Goal: Task Accomplishment & Management: Manage account settings

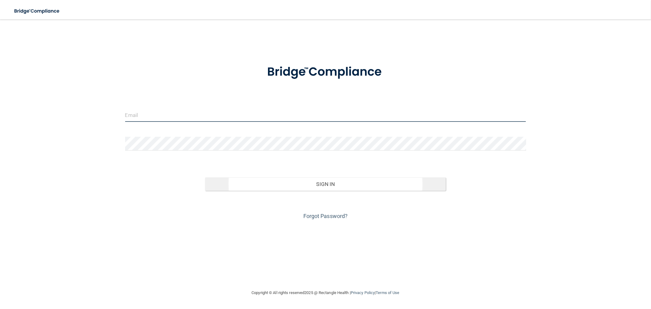
type input "[EMAIL_ADDRESS][DOMAIN_NAME]"
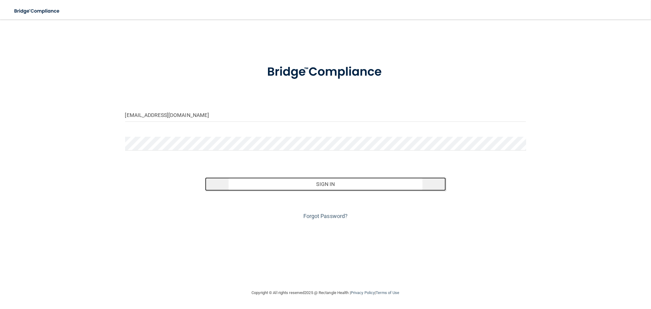
click at [310, 186] on button "Sign In" at bounding box center [325, 183] width 240 height 13
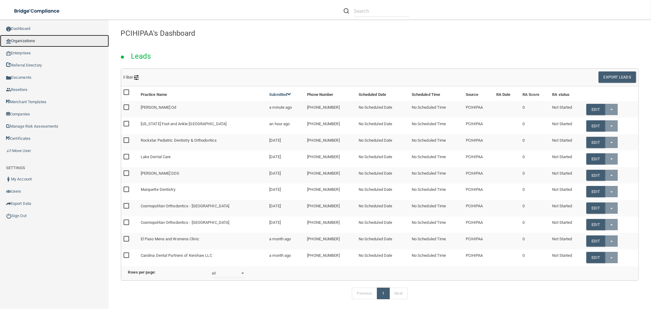
click at [31, 39] on link "Organizations" at bounding box center [54, 41] width 109 height 12
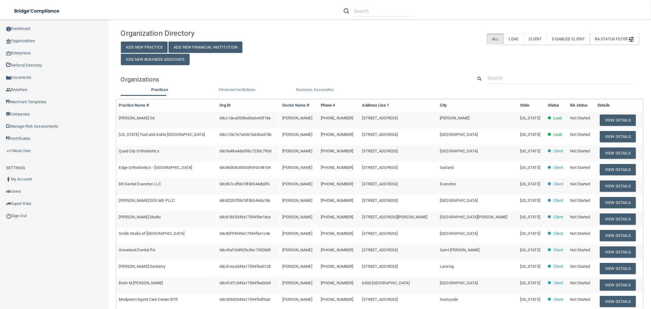
drag, startPoint x: 515, startPoint y: 71, endPoint x: 507, endPoint y: 80, distance: 11.9
click at [515, 72] on div "Organization Directory Add New Practice Add New Financial Institution Add New B…" at bounding box center [380, 202] width 518 height 352
click at [505, 81] on input "text" at bounding box center [559, 77] width 143 height 11
paste input "Swank Family Hearing"
type input "Swank Family Hearing"
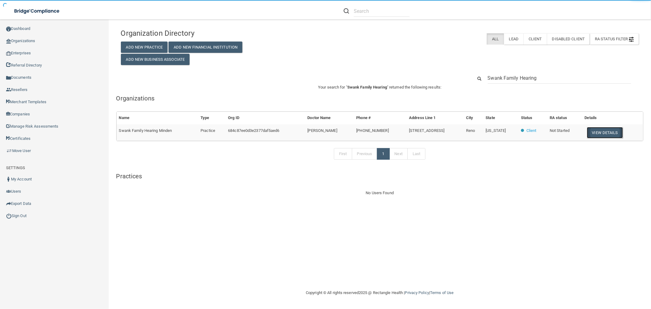
click at [596, 133] on button "View Details" at bounding box center [605, 132] width 36 height 11
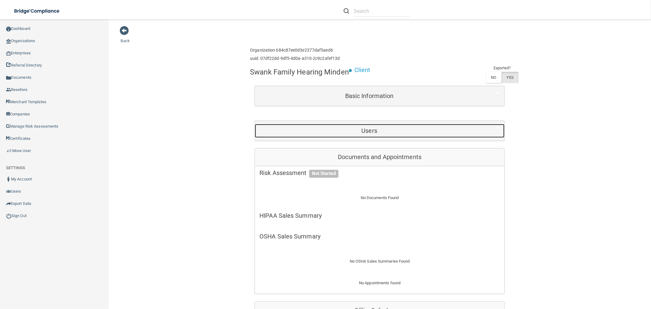
click at [335, 132] on h5 "Users" at bounding box center [369, 130] width 220 height 7
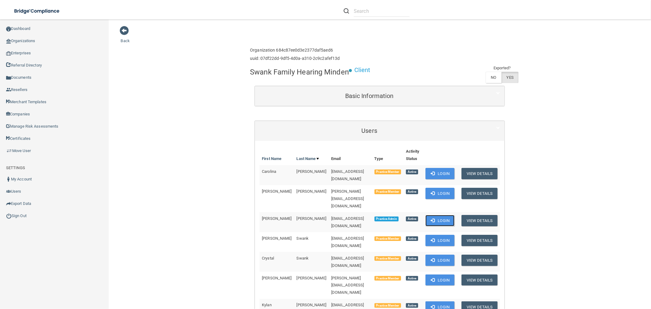
click at [444, 215] on button "Login" at bounding box center [439, 220] width 29 height 11
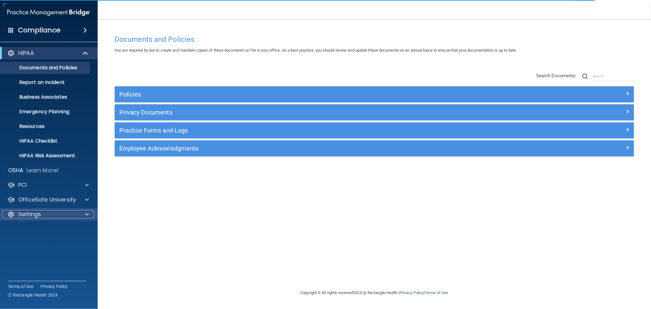
click at [47, 212] on div "Settings" at bounding box center [41, 214] width 76 height 7
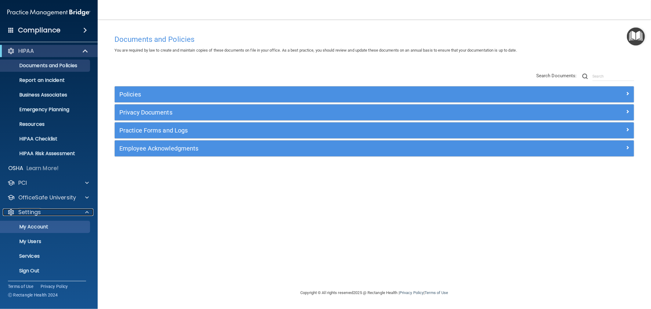
scroll to position [2, 0]
click at [35, 225] on p "My Account" at bounding box center [45, 226] width 83 height 6
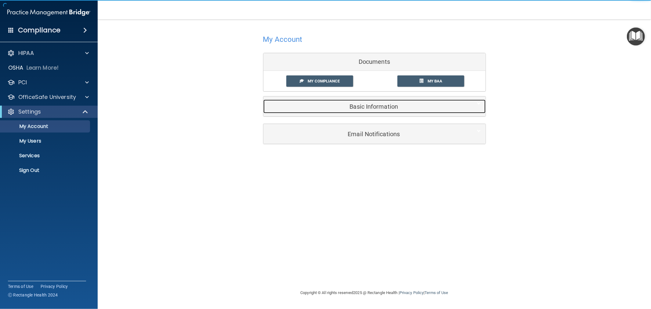
click at [318, 107] on h5 "Basic Information" at bounding box center [365, 106] width 194 height 7
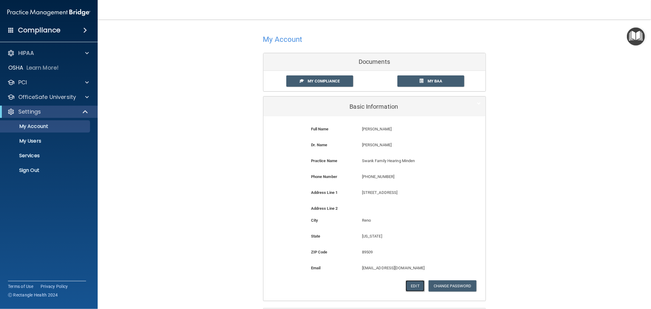
click at [411, 284] on button "Edit" at bounding box center [415, 285] width 19 height 11
select select "28"
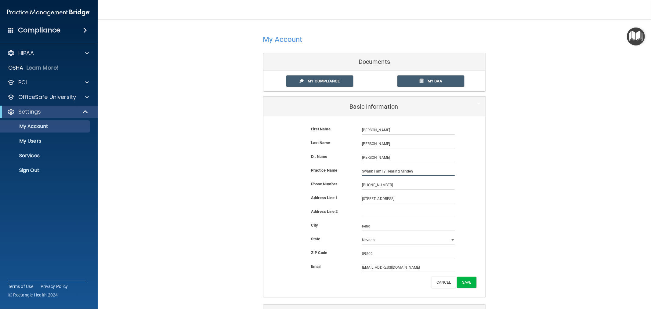
click at [420, 168] on input "Swank Family Hearing Minden" at bounding box center [408, 171] width 93 height 9
type input "Swank Family Hearing Reno"
click at [463, 284] on button "Save" at bounding box center [466, 281] width 19 height 11
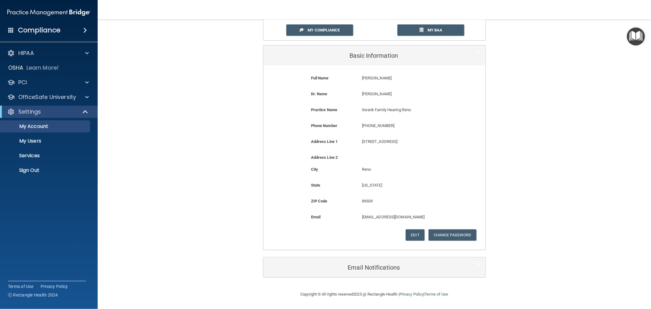
scroll to position [17, 0]
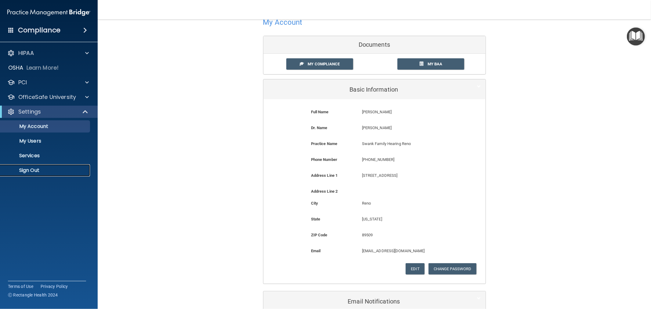
click at [64, 175] on link "Sign Out" at bounding box center [42, 170] width 96 height 12
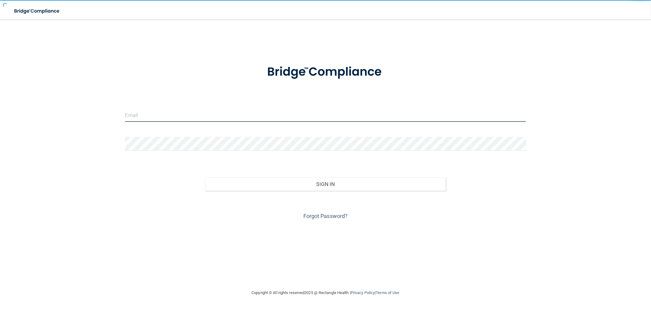
type input "[EMAIL_ADDRESS][DOMAIN_NAME]"
